Goal: Share content: Share content

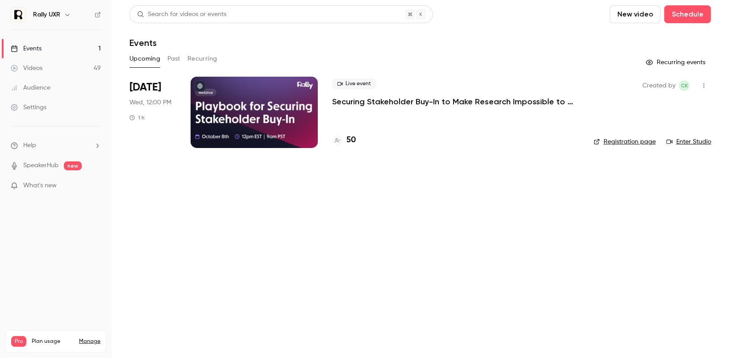
click at [173, 58] on button "Past" at bounding box center [173, 59] width 13 height 14
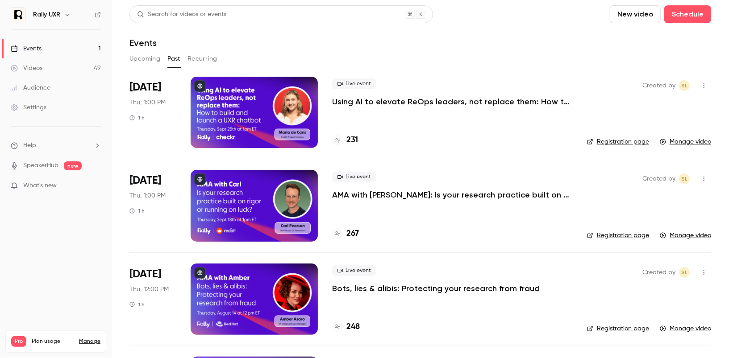
click at [698, 142] on link "Manage video" at bounding box center [685, 141] width 51 height 9
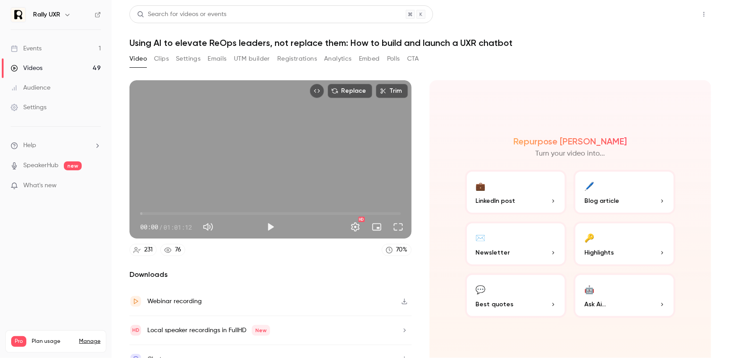
click at [665, 10] on button "Share" at bounding box center [671, 14] width 35 height 18
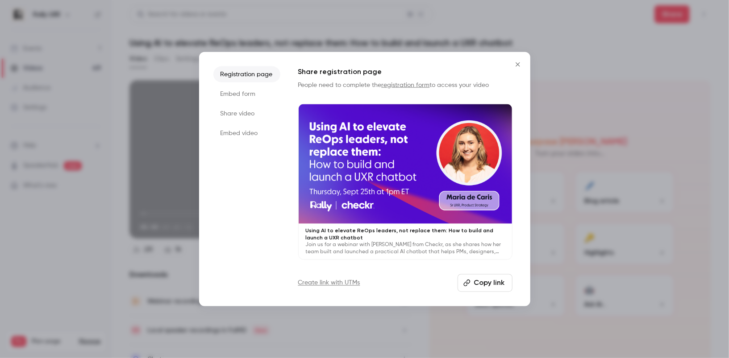
click at [241, 112] on li "Share video" at bounding box center [246, 113] width 67 height 16
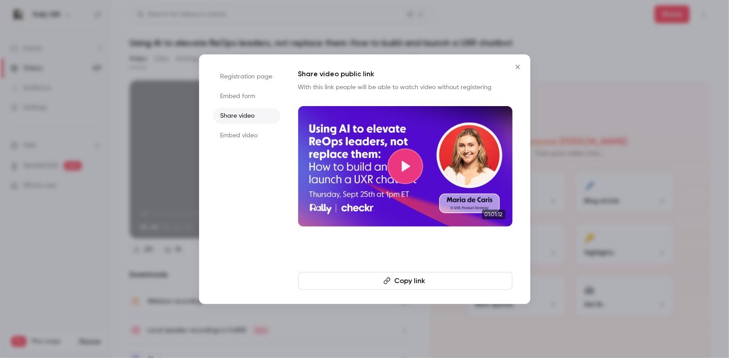
click at [396, 274] on button "Copy link" at bounding box center [405, 281] width 214 height 18
click at [515, 67] on icon "Close" at bounding box center [517, 66] width 11 height 7
